Goal: Use online tool/utility: Utilize a website feature to perform a specific function

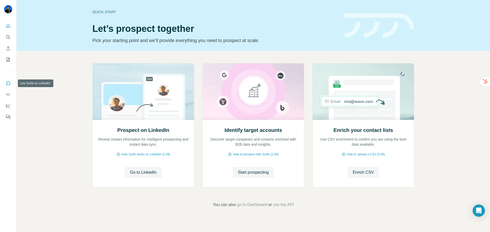
click at [6, 84] on icon "Use Surfe on LinkedIn" at bounding box center [8, 83] width 4 height 4
click at [244, 170] on span "Start prospecting" at bounding box center [253, 173] width 31 height 6
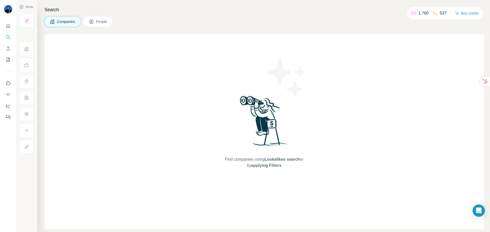
click at [90, 20] on icon at bounding box center [91, 21] width 5 height 5
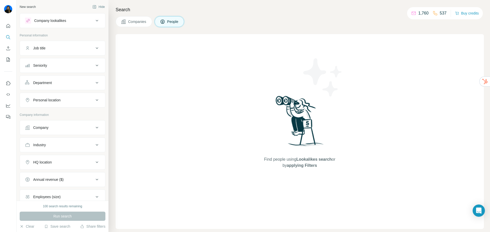
click at [78, 20] on div "Company lookalikes" at bounding box center [59, 21] width 69 height 6
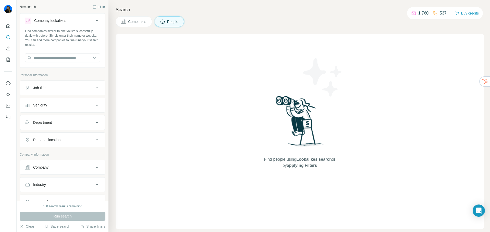
click at [78, 20] on div "Company lookalikes" at bounding box center [59, 21] width 69 height 6
